Goal: Use online tool/utility: Utilize a website feature to perform a specific function

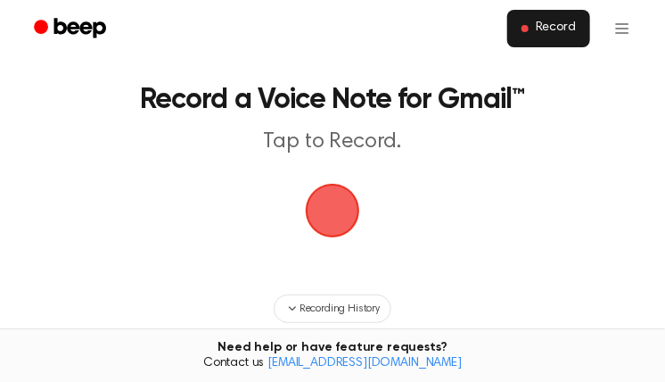
click at [562, 38] on button "Record" at bounding box center [548, 28] width 83 height 37
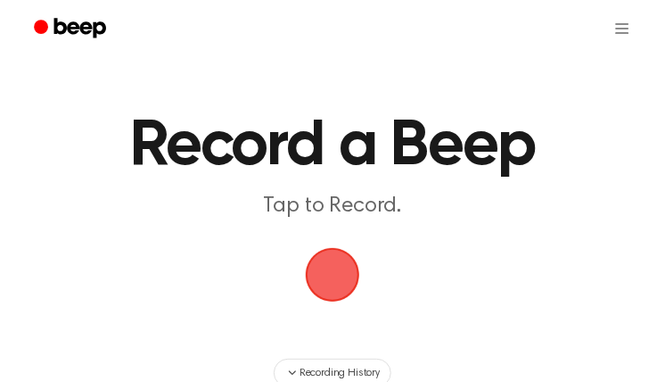
click at [348, 273] on span "button" at bounding box center [333, 275] width 54 height 54
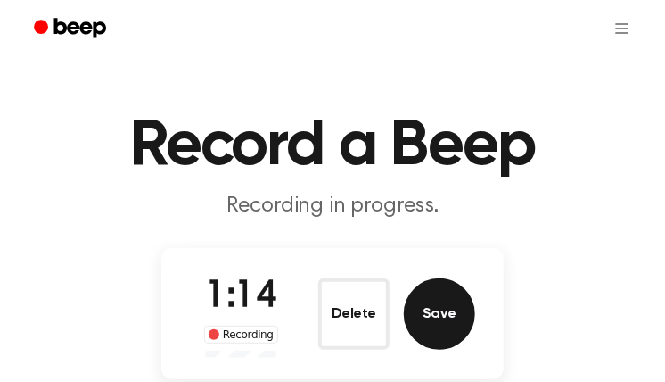
click at [455, 295] on button "Save" at bounding box center [439, 313] width 71 height 71
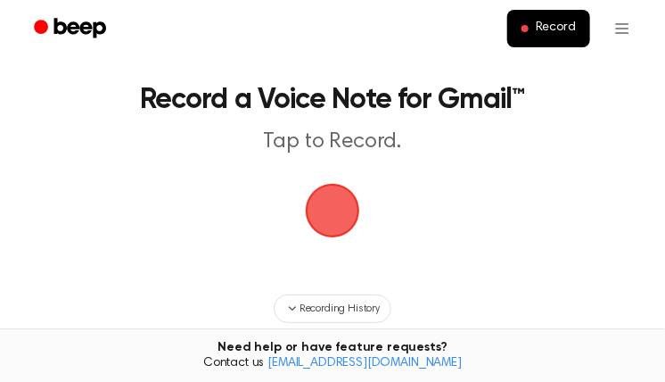
click at [347, 209] on span "button" at bounding box center [333, 210] width 50 height 50
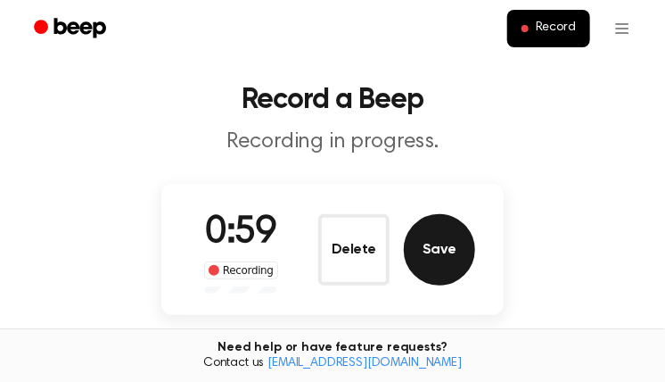
click at [455, 239] on button "Save" at bounding box center [439, 249] width 71 height 71
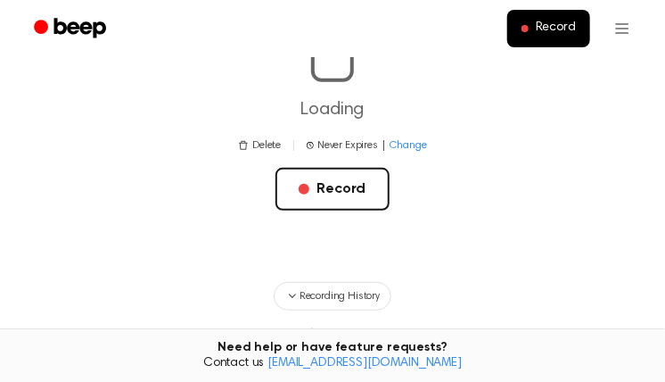
scroll to position [357, 0]
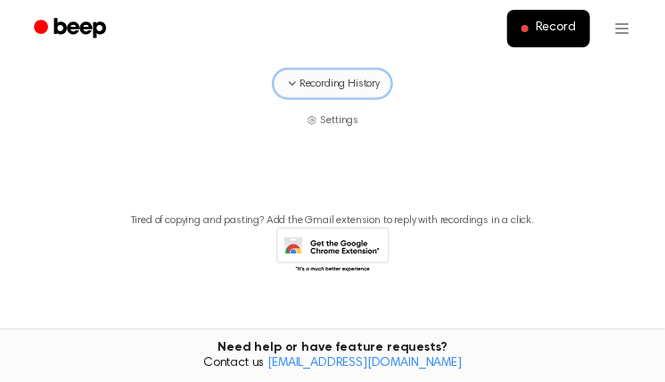
click at [370, 80] on span "Recording History" at bounding box center [340, 84] width 80 height 16
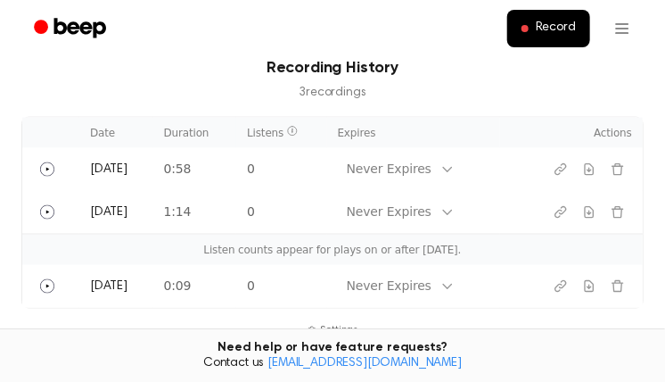
scroll to position [743, 0]
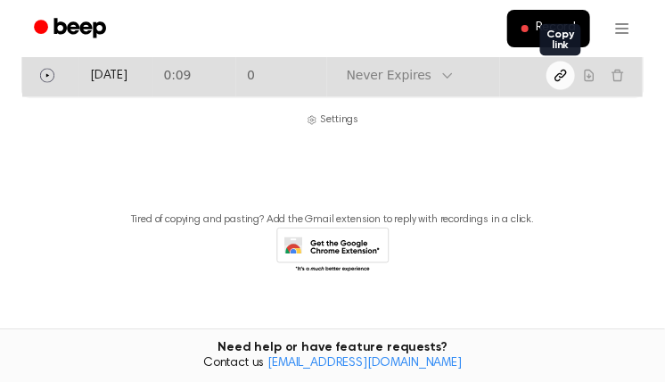
click at [558, 74] on icon "Copy link" at bounding box center [560, 75] width 11 height 11
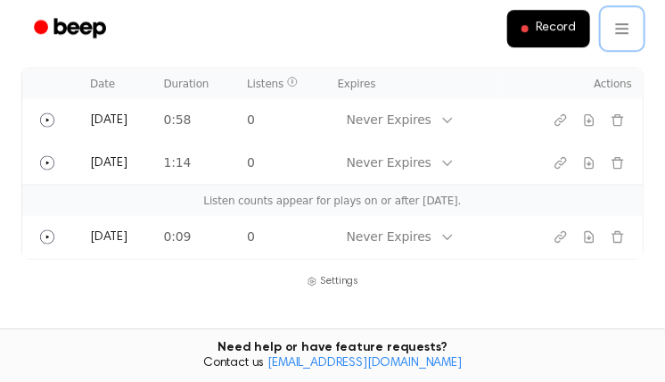
scroll to position [499, 0]
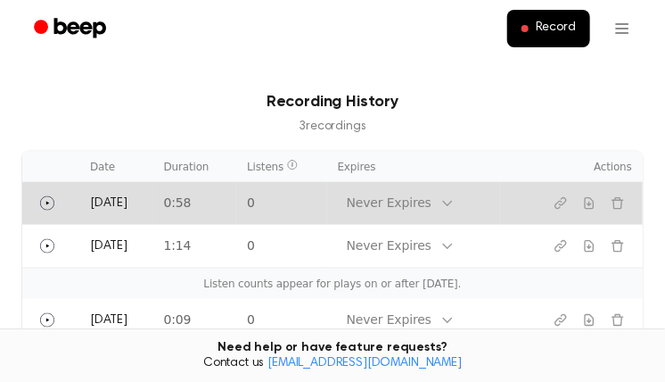
click at [440, 204] on div "Never Expires" at bounding box center [389, 203] width 103 height 22
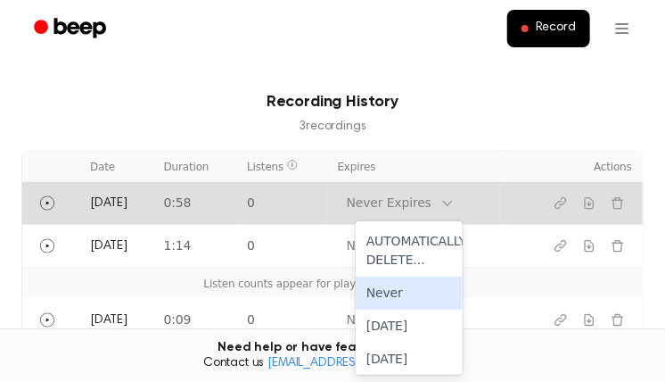
scroll to position [24, 0]
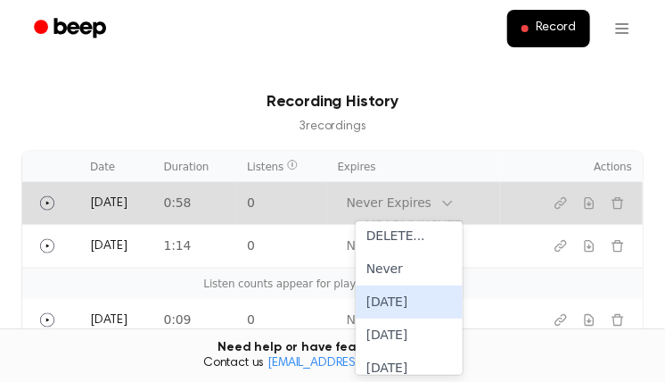
click at [422, 294] on div "[DATE]" at bounding box center [409, 301] width 107 height 33
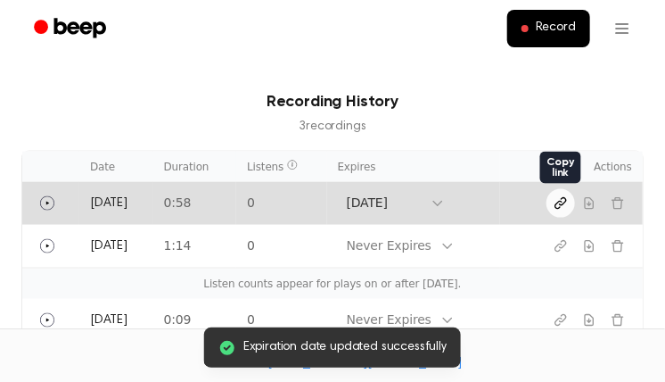
click at [566, 201] on icon "Copy link" at bounding box center [561, 203] width 14 height 14
